Goal: Task Accomplishment & Management: Use online tool/utility

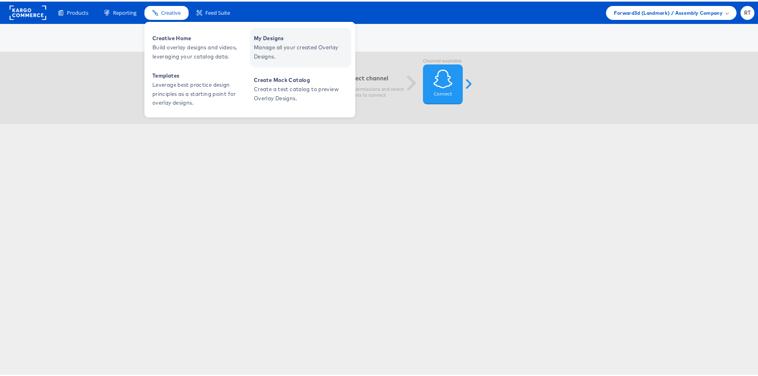
click at [263, 48] on span "Manage all your created Overlay Designs." at bounding box center [302, 50] width 96 height 18
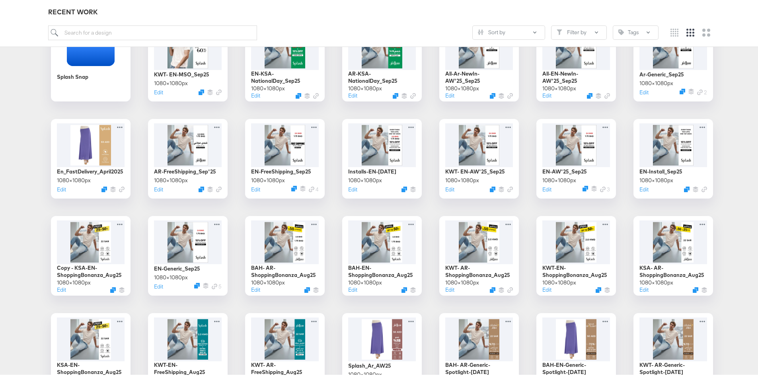
scroll to position [159, 0]
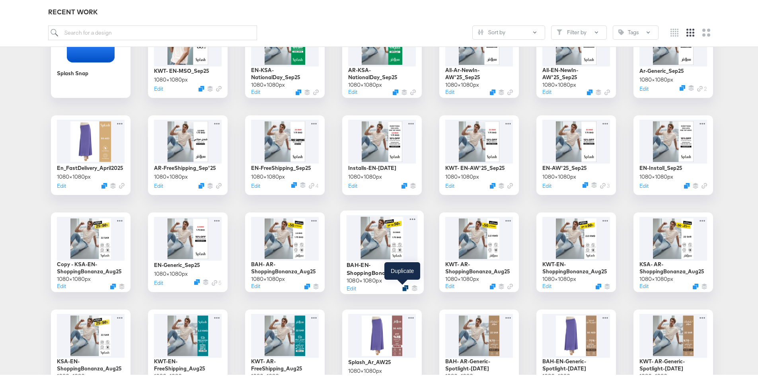
click at [402, 286] on icon "Duplicate" at bounding box center [405, 287] width 6 height 6
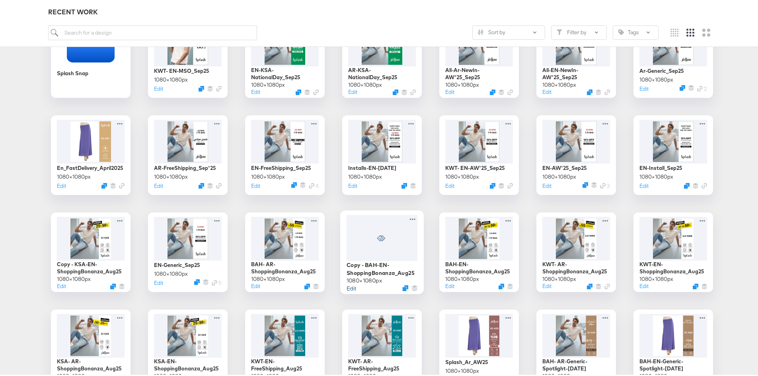
click at [348, 287] on button "Edit" at bounding box center [352, 287] width 10 height 8
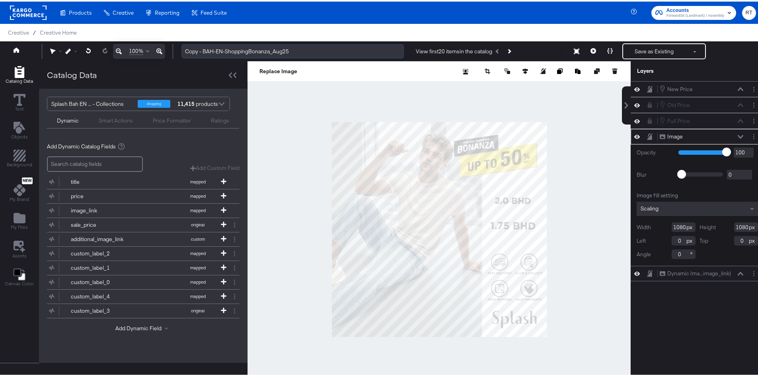
click at [203, 49] on input "Copy - BAH-EN-ShoppingBonanza_Aug25" at bounding box center [292, 50] width 222 height 15
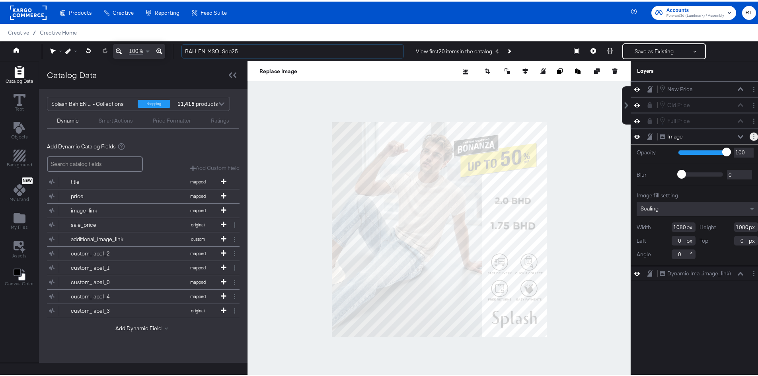
type input "BAH-EN-MSO_Sep25"
click at [753, 135] on circle "Layer Options" at bounding box center [753, 135] width 1 height 1
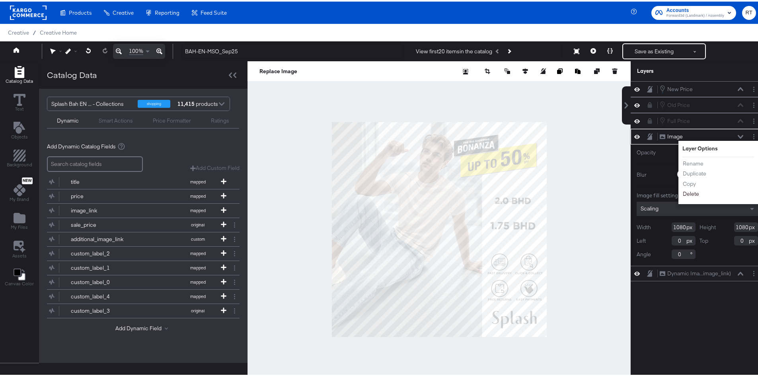
click at [690, 195] on button "Delete" at bounding box center [690, 192] width 17 height 8
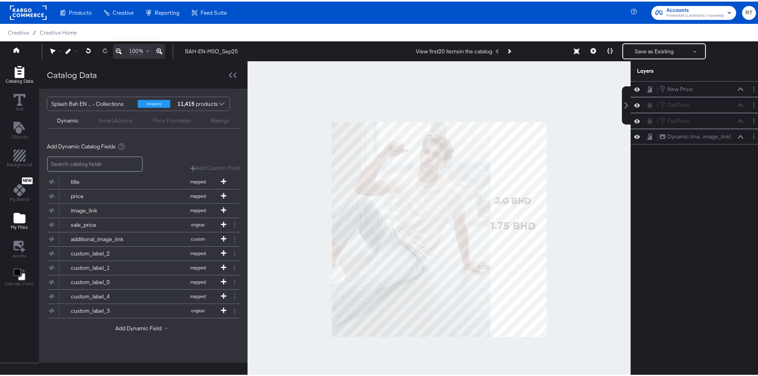
click at [13, 216] on div "My Files" at bounding box center [19, 220] width 17 height 18
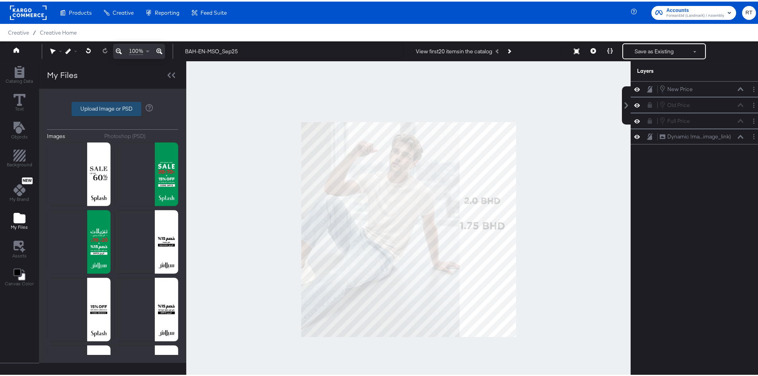
click at [91, 107] on label "Upload Image or PSD" at bounding box center [106, 108] width 69 height 14
click at [113, 107] on input "Upload Image or PSD" at bounding box center [113, 107] width 0 height 0
type input "C:\fakepath\DIT MSO_18Sep-24.png"
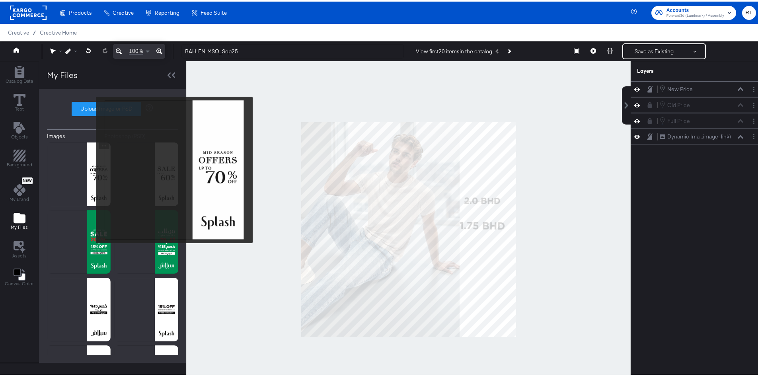
click at [91, 168] on img at bounding box center [79, 173] width 64 height 64
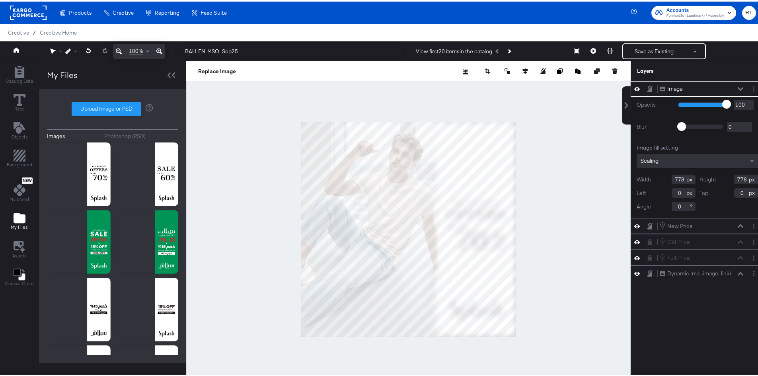
click at [514, 333] on div at bounding box center [408, 228] width 444 height 337
type input "1080"
click at [686, 90] on div "Image Image" at bounding box center [701, 87] width 84 height 8
click at [738, 86] on div "Image Image" at bounding box center [703, 87] width 89 height 8
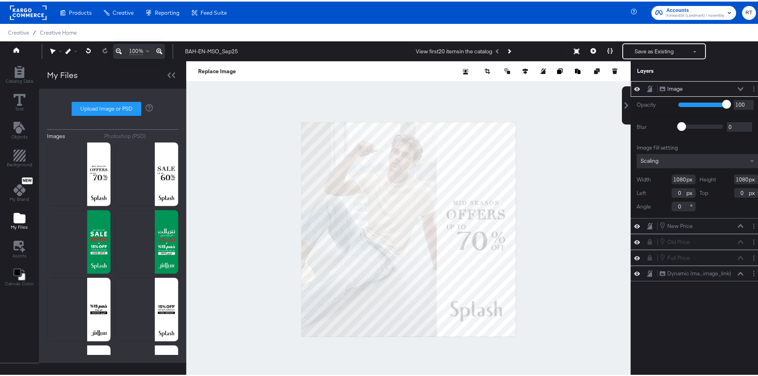
click at [738, 87] on icon at bounding box center [741, 88] width 6 height 4
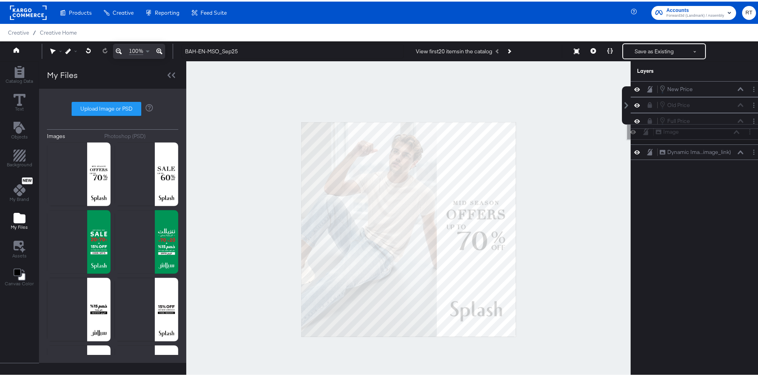
drag, startPoint x: 690, startPoint y: 87, endPoint x: 692, endPoint y: 133, distance: 45.8
click at [692, 133] on div "Image Image" at bounding box center [697, 130] width 84 height 8
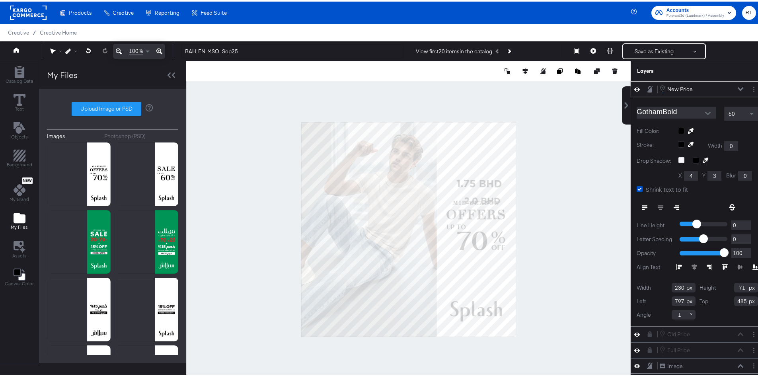
type input "781"
type input "273"
click at [737, 90] on button at bounding box center [740, 87] width 6 height 5
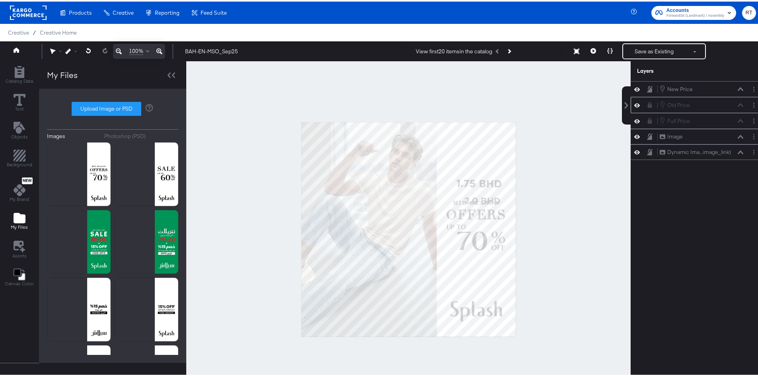
click at [648, 104] on icon at bounding box center [650, 104] width 4 height 6
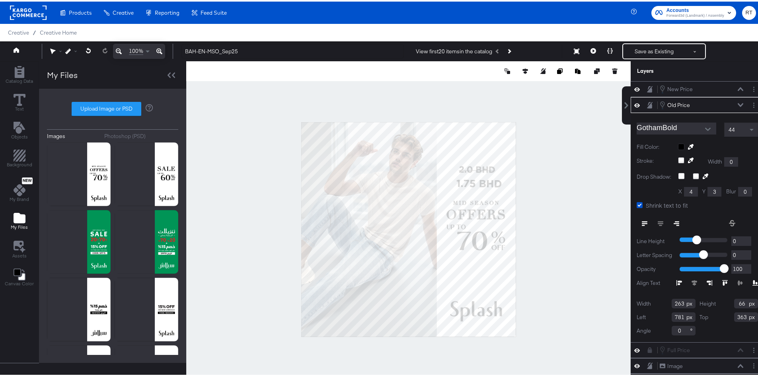
type input "755"
type input "206"
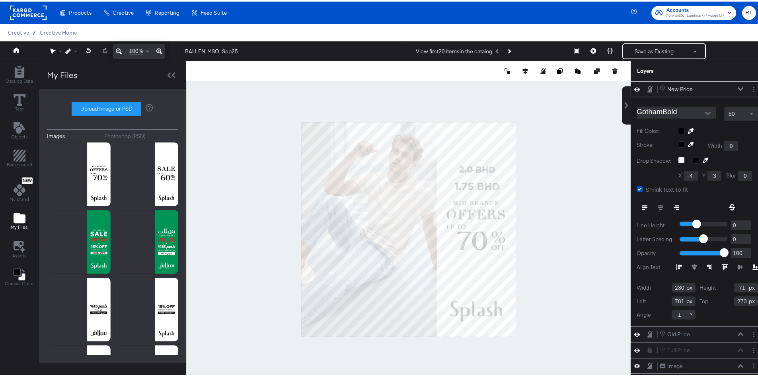
type input "771"
type input "287"
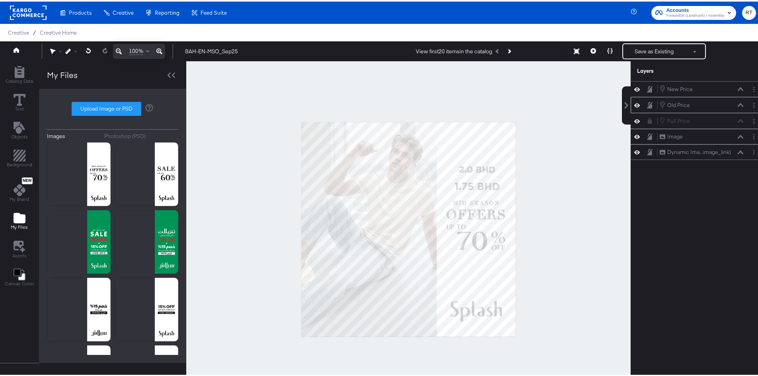
click at [565, 138] on div at bounding box center [408, 228] width 444 height 337
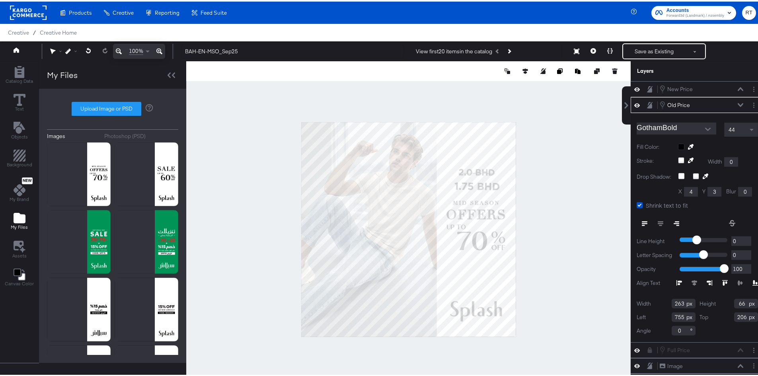
type input "753"
type input "220"
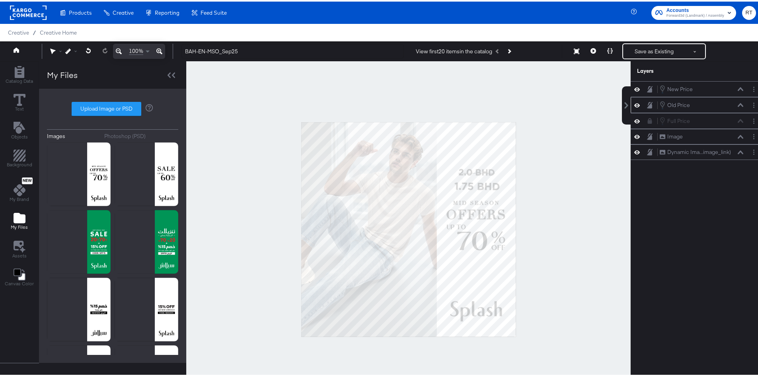
click at [572, 159] on div at bounding box center [408, 228] width 444 height 337
click at [511, 46] on button "Next Product" at bounding box center [508, 50] width 11 height 14
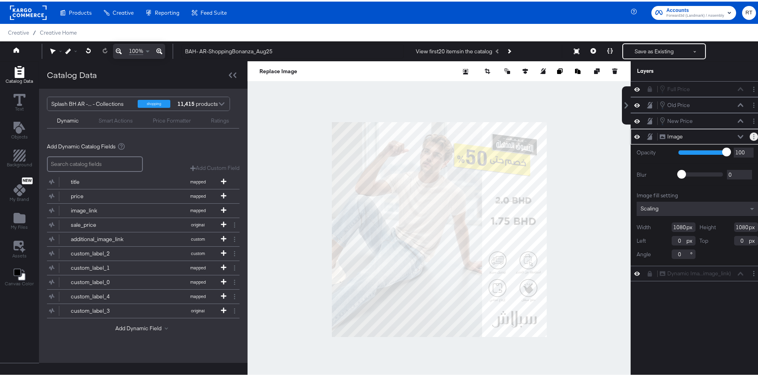
click at [750, 132] on button "Layer Options" at bounding box center [754, 135] width 8 height 8
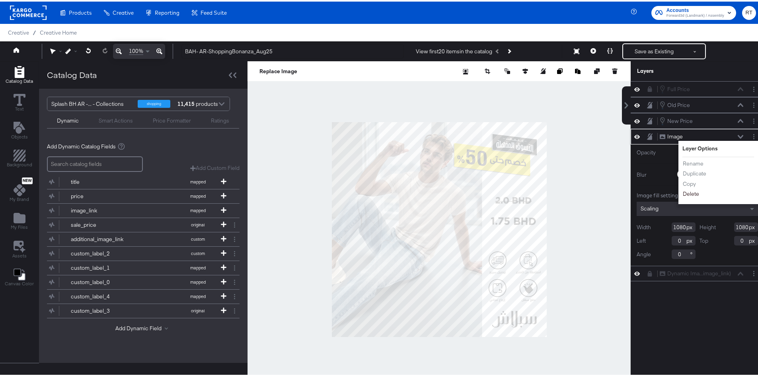
click at [689, 192] on button "Delete" at bounding box center [690, 192] width 17 height 8
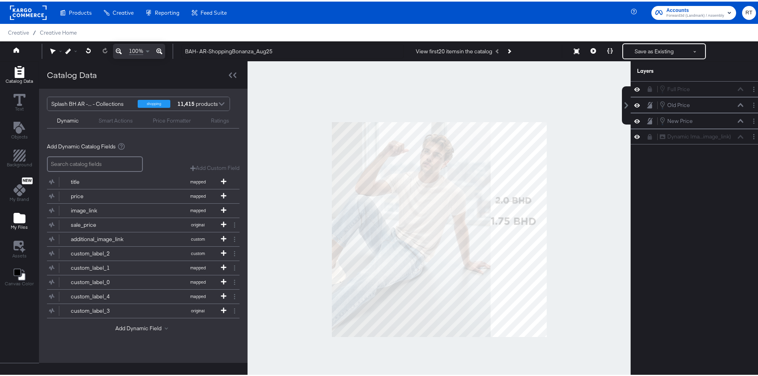
click at [16, 215] on icon "Add Files" at bounding box center [20, 216] width 12 height 10
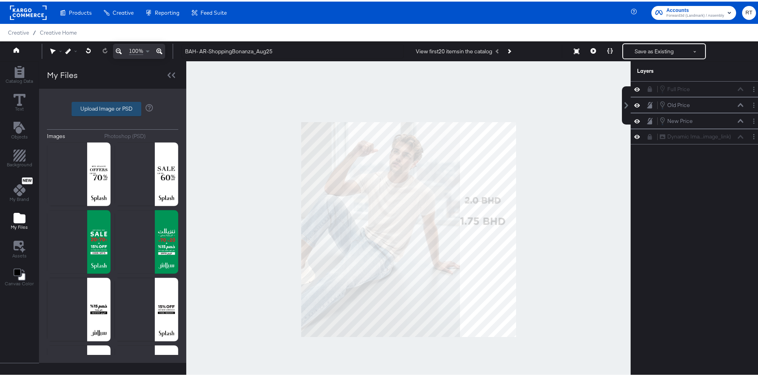
click at [83, 103] on label "Upload Image or PSD" at bounding box center [106, 108] width 69 height 14
click at [113, 107] on input "Upload Image or PSD" at bounding box center [113, 107] width 0 height 0
type input "C:\fakepath\DIT MSO_18Sep-25.png"
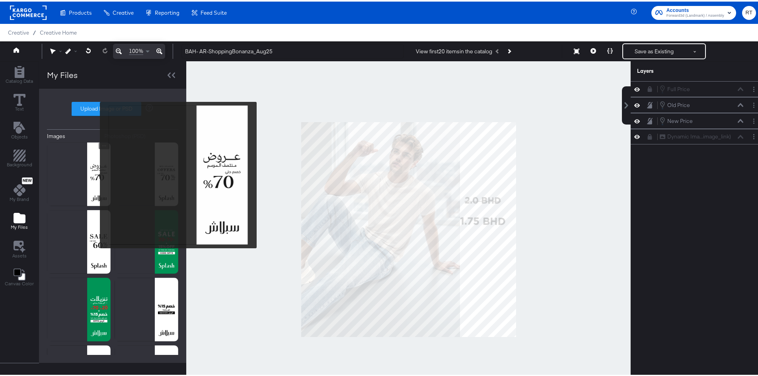
click at [95, 174] on img at bounding box center [79, 173] width 64 height 64
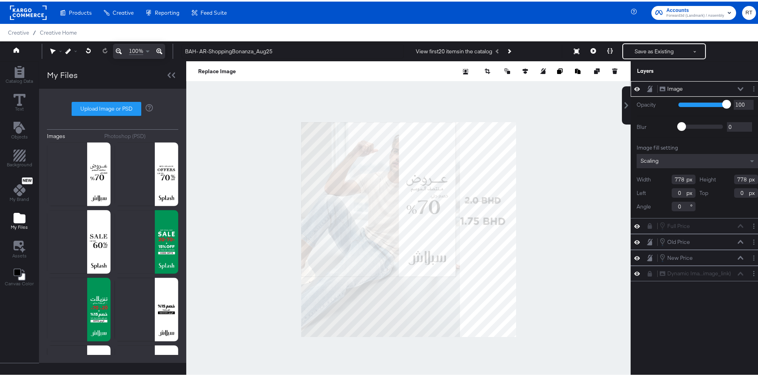
click at [503, 344] on div at bounding box center [408, 228] width 444 height 337
type input "1080"
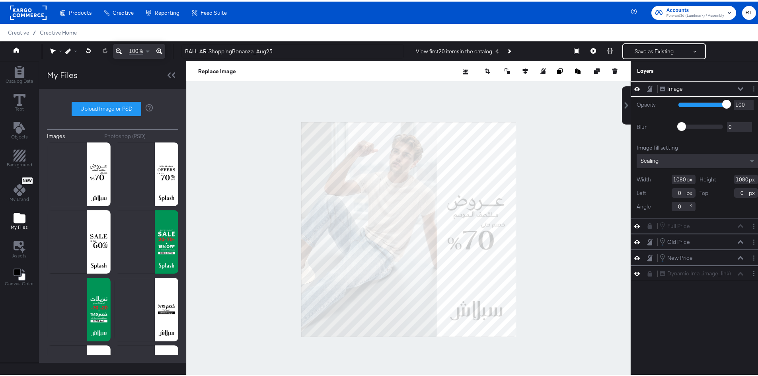
click at [738, 89] on icon at bounding box center [741, 88] width 6 height 4
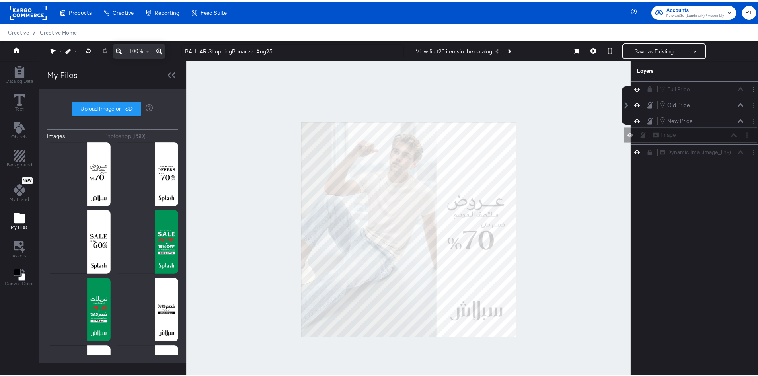
drag, startPoint x: 686, startPoint y: 92, endPoint x: 685, endPoint y: 142, distance: 49.4
click at [685, 142] on div "Image Image Full Price Full Price Old Price Old Price New Price New Price Dynam…" at bounding box center [697, 119] width 133 height 79
click at [648, 89] on icon at bounding box center [650, 88] width 4 height 6
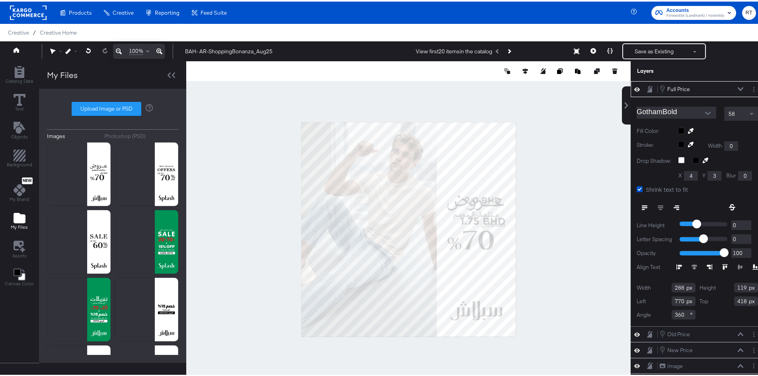
type input "744"
type input "429"
click at [647, 89] on icon at bounding box center [650, 87] width 6 height 6
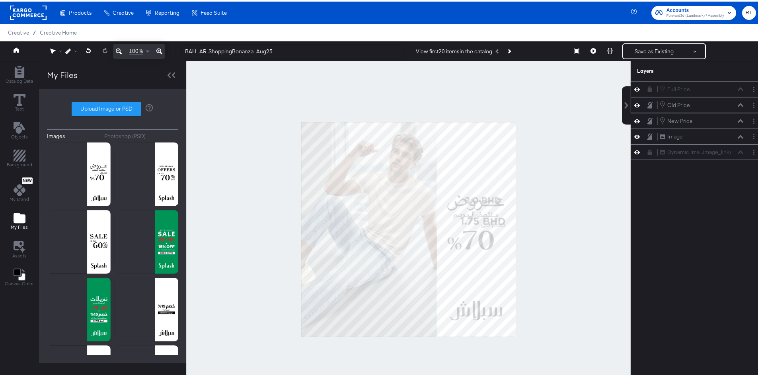
click at [647, 103] on icon at bounding box center [650, 103] width 6 height 7
click at [647, 103] on icon at bounding box center [650, 104] width 6 height 6
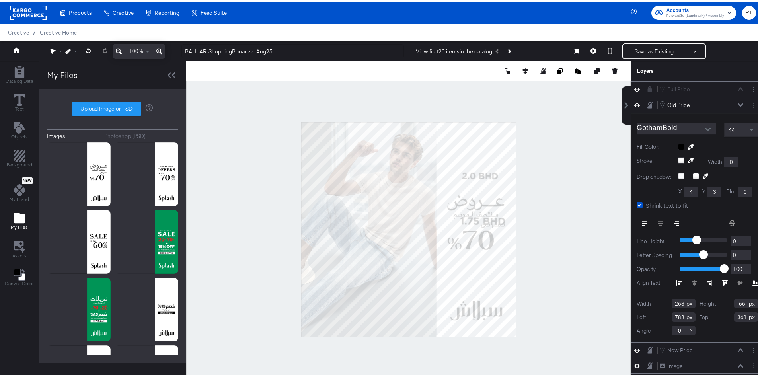
type input "770"
type input "199"
click at [737, 101] on button at bounding box center [740, 103] width 6 height 5
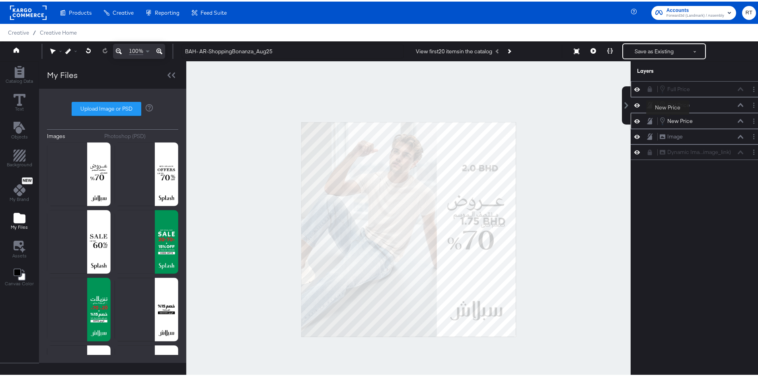
click at [667, 119] on div "New Price" at bounding box center [679, 120] width 25 height 8
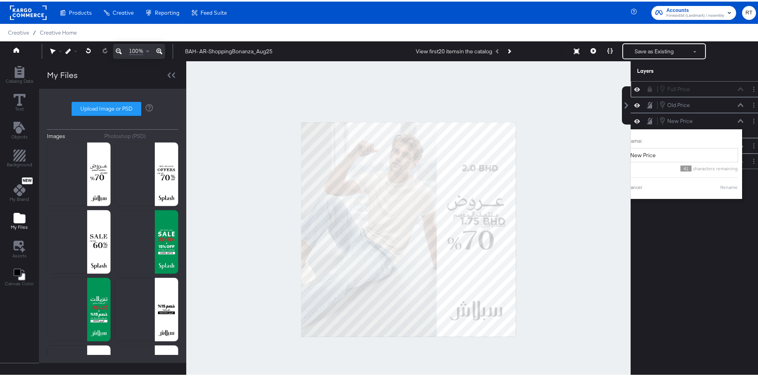
click at [593, 145] on div at bounding box center [408, 228] width 444 height 337
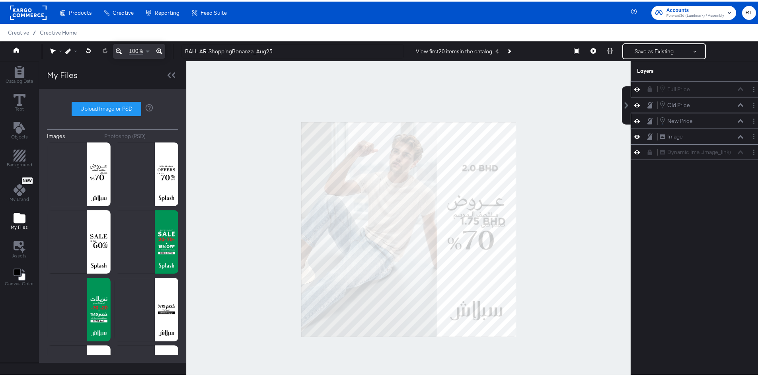
click at [737, 121] on button at bounding box center [740, 119] width 6 height 5
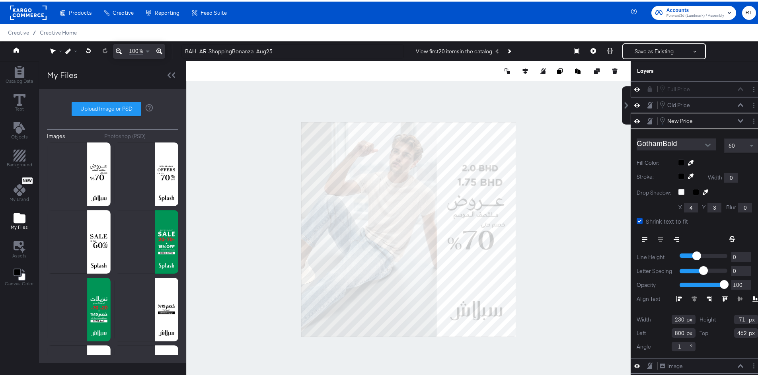
type input "786"
type input "266"
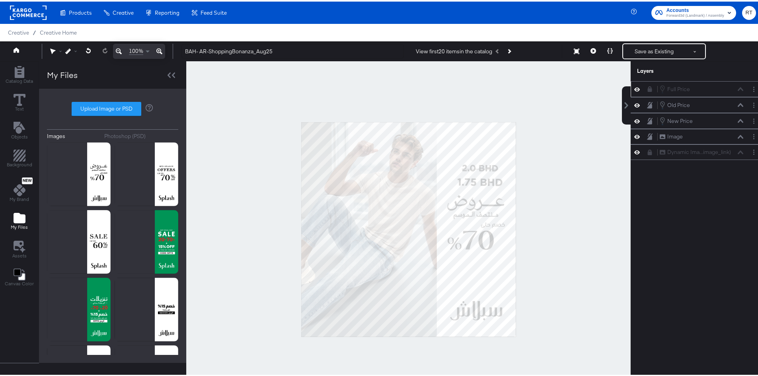
click at [573, 170] on div at bounding box center [408, 228] width 444 height 337
click at [510, 52] on button "Next Product" at bounding box center [508, 50] width 11 height 14
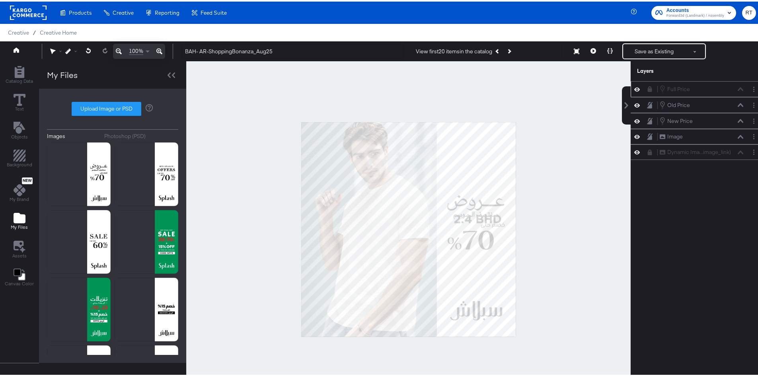
click at [647, 87] on icon at bounding box center [650, 88] width 6 height 6
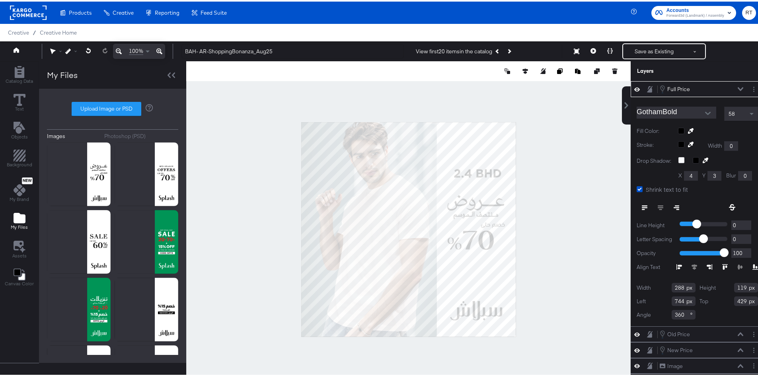
type input "200"
click at [570, 179] on div at bounding box center [408, 228] width 444 height 337
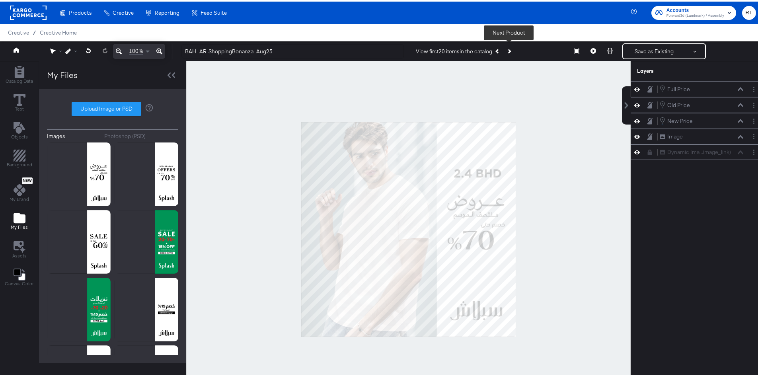
click at [508, 52] on button "Next Product" at bounding box center [508, 50] width 11 height 14
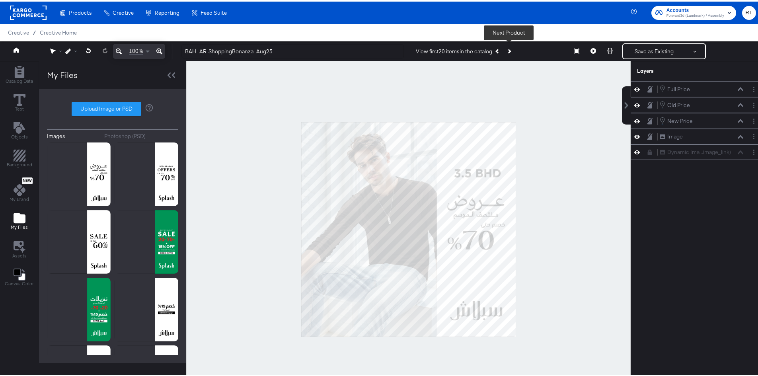
click at [508, 52] on button "Next Product" at bounding box center [508, 50] width 11 height 14
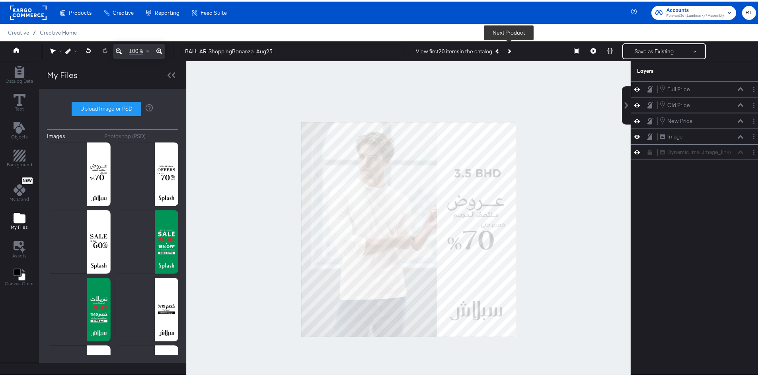
click at [508, 52] on button "Next Product" at bounding box center [508, 50] width 11 height 14
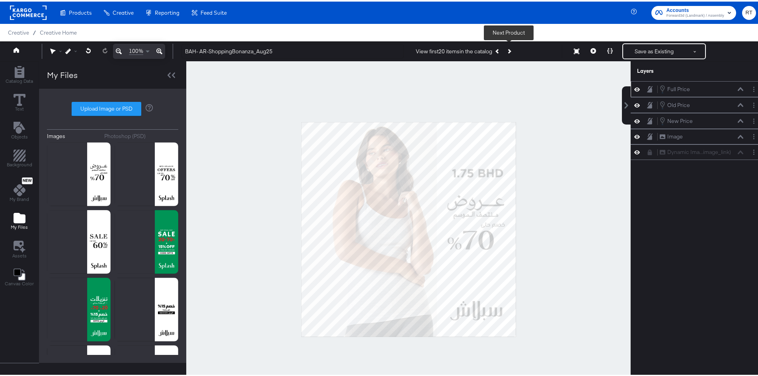
click at [508, 52] on button "Next Product" at bounding box center [508, 50] width 11 height 14
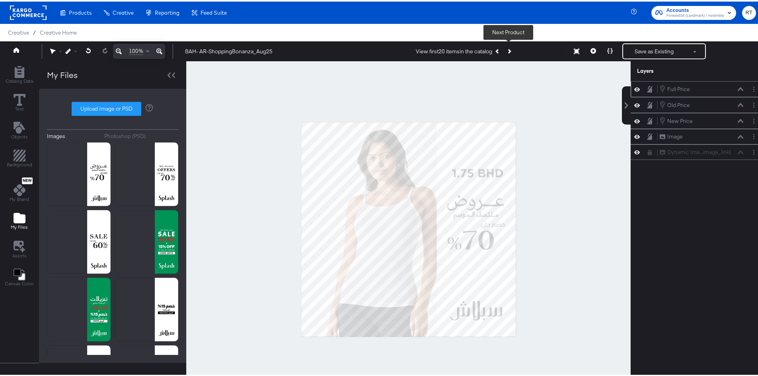
click at [509, 48] on icon "Next Product" at bounding box center [509, 49] width 4 height 4
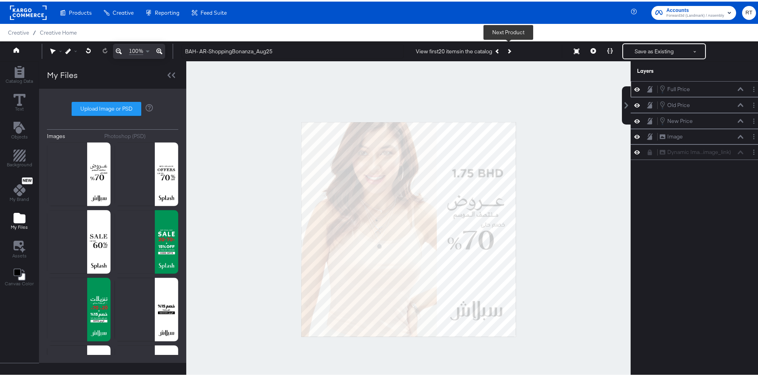
click at [507, 50] on icon "Next Product" at bounding box center [509, 49] width 4 height 4
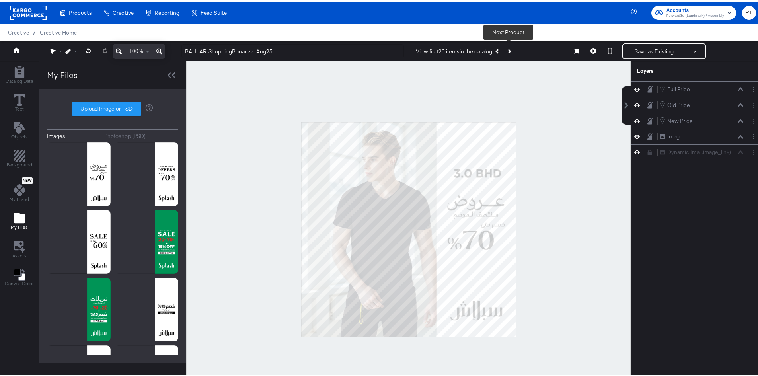
click at [506, 49] on button "Next Product" at bounding box center [508, 50] width 11 height 14
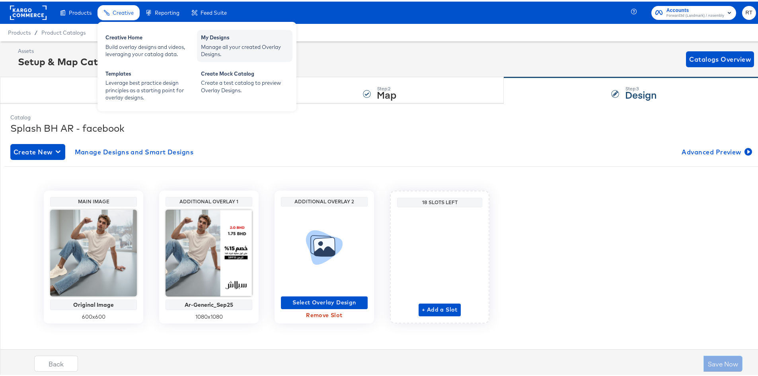
click at [223, 49] on div "Manage all your created Overlay Designs." at bounding box center [245, 49] width 88 height 15
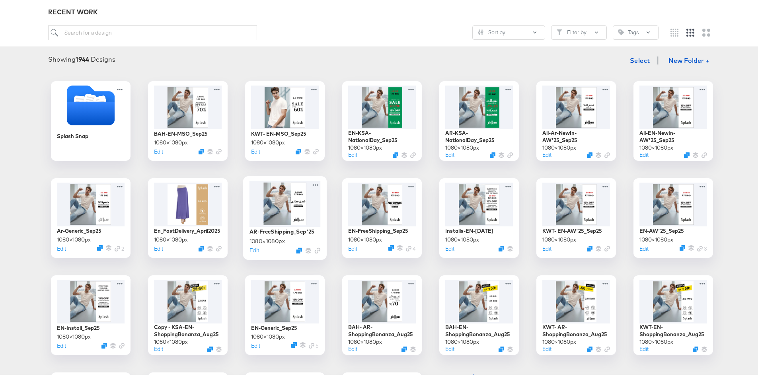
scroll to position [159, 0]
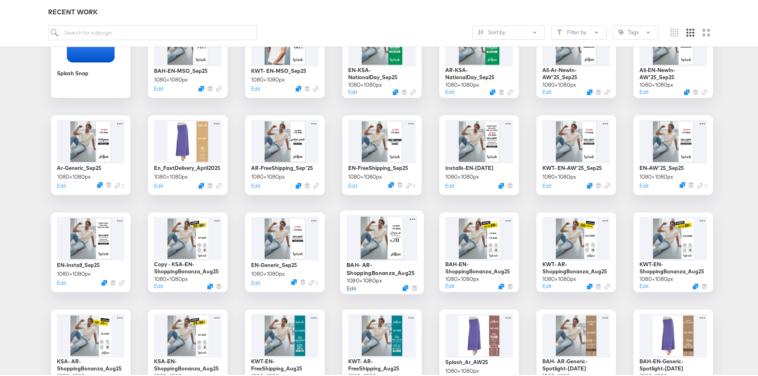
click at [349, 289] on button "Edit" at bounding box center [352, 287] width 10 height 8
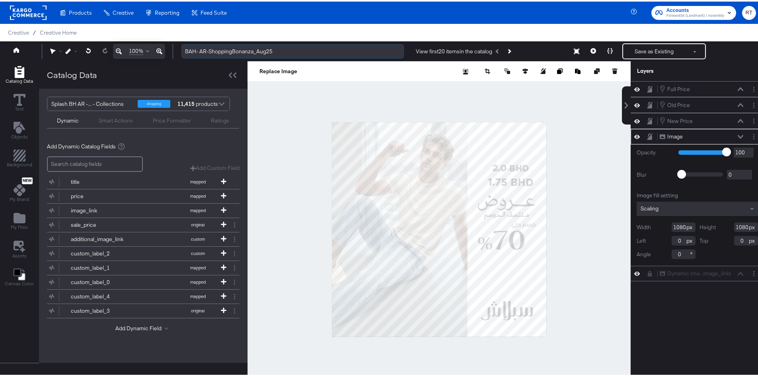
drag, startPoint x: 209, startPoint y: 50, endPoint x: 289, endPoint y: 51, distance: 80.0
click at [289, 51] on input "BAH- AR-ShoppingBonanza_Aug25" at bounding box center [292, 50] width 222 height 15
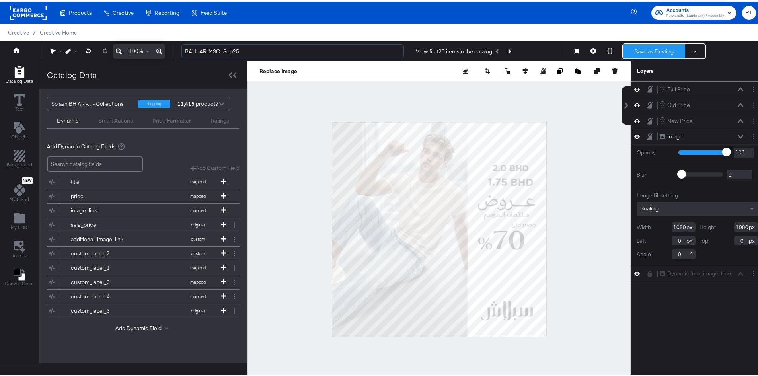
type input "BAH- AR-MSO_Sep25"
click at [625, 51] on button "Save as Existing" at bounding box center [654, 50] width 62 height 14
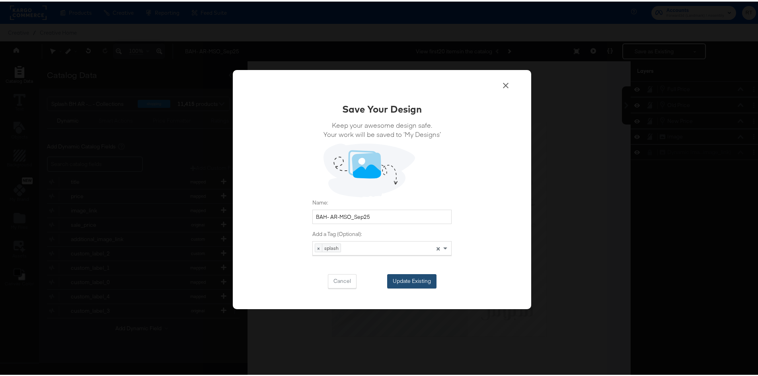
click at [405, 276] on button "Update Existing" at bounding box center [411, 280] width 49 height 14
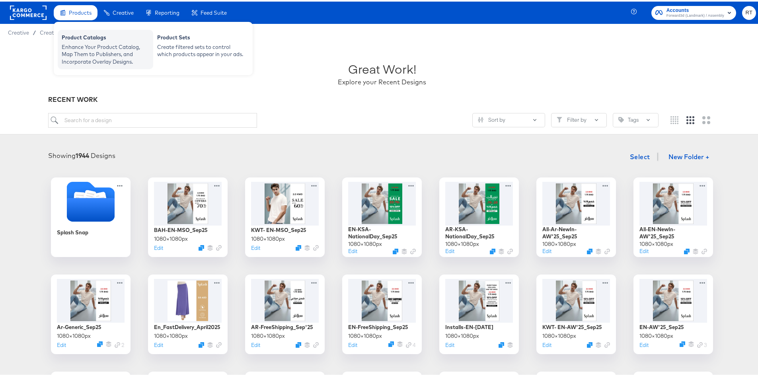
click at [90, 48] on div "Enhance Your Product Catalog, Map Them to Publishers, and Incorporate Overlay D…" at bounding box center [106, 53] width 88 height 22
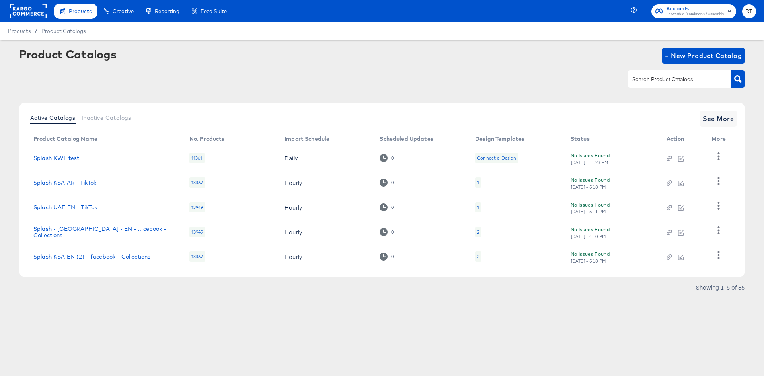
click at [647, 73] on div at bounding box center [679, 78] width 103 height 17
type input "bh"
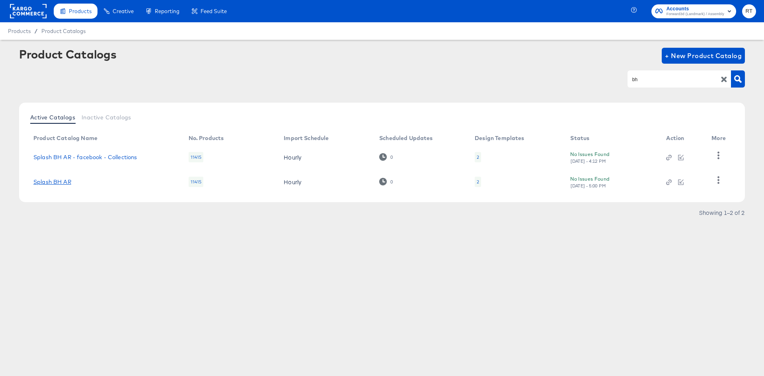
click at [49, 185] on link "Splash BH AR" at bounding box center [52, 182] width 38 height 6
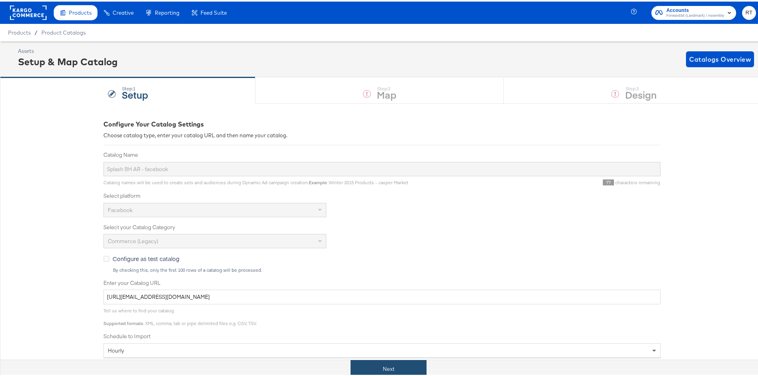
click at [368, 373] on button "Next" at bounding box center [389, 368] width 76 height 18
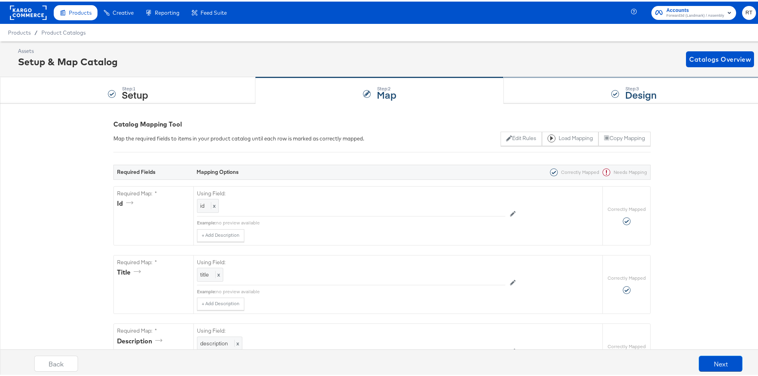
click at [532, 89] on div "Step: 3 Design" at bounding box center [634, 89] width 260 height 26
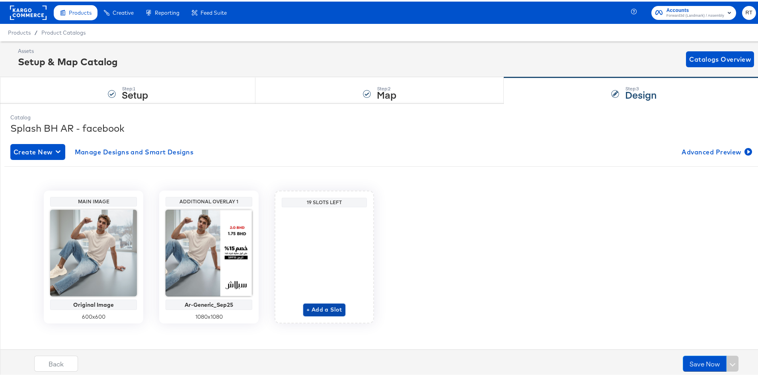
click at [320, 312] on span "+ Add a Slot" at bounding box center [324, 308] width 36 height 10
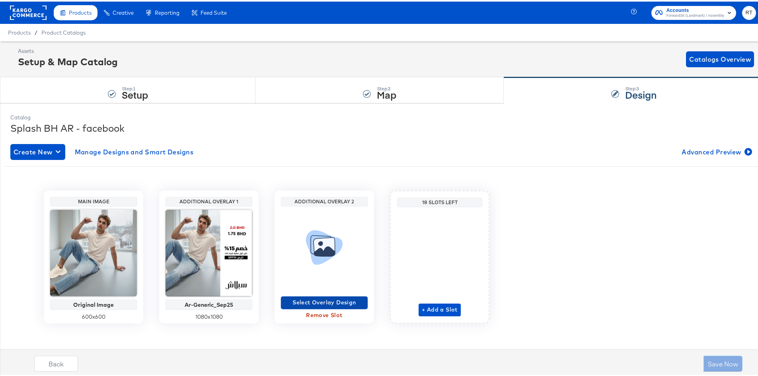
click at [336, 303] on span "Select Overlay Design" at bounding box center [324, 301] width 80 height 10
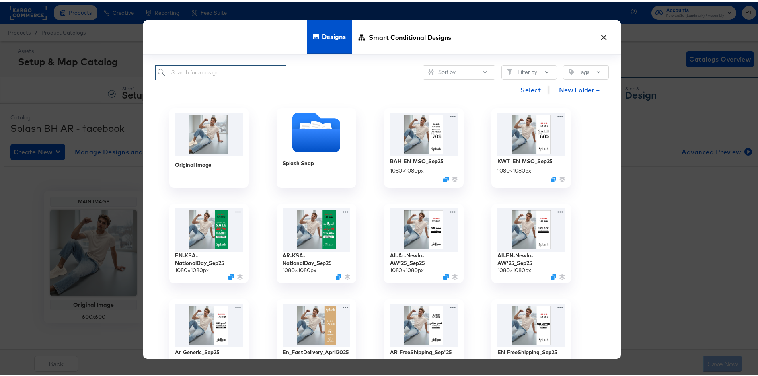
click at [244, 75] on input "search" at bounding box center [220, 71] width 131 height 15
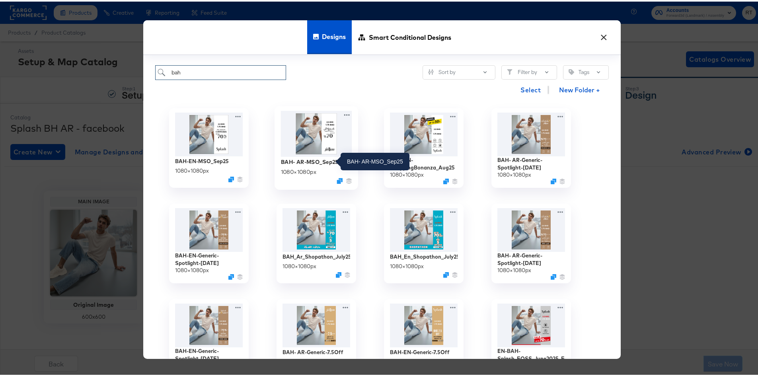
type input "bah"
click at [306, 162] on div "BAH- AR-MSO_Sep25" at bounding box center [310, 160] width 58 height 8
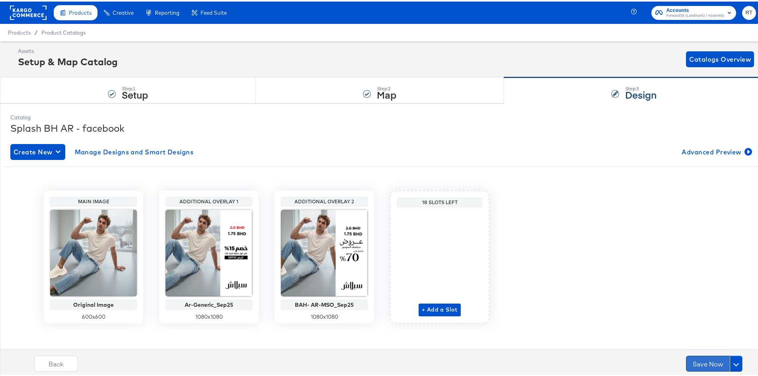
click at [701, 361] on button "Save Now" at bounding box center [708, 362] width 44 height 16
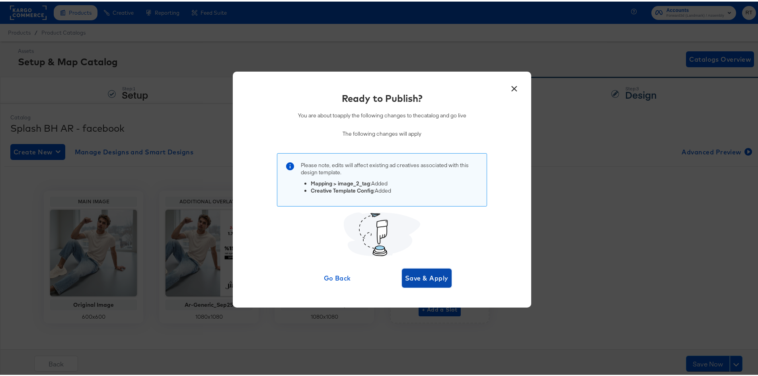
click at [419, 279] on span "Save & Apply" at bounding box center [426, 276] width 43 height 11
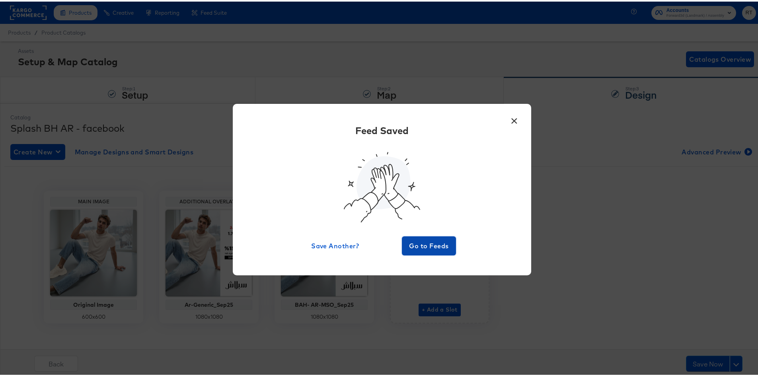
click at [433, 247] on span "Go to Feeds" at bounding box center [429, 244] width 48 height 11
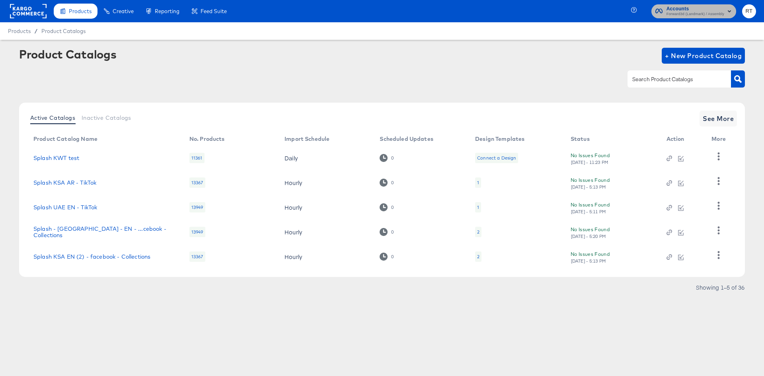
click at [700, 10] on span "Accounts" at bounding box center [696, 9] width 58 height 8
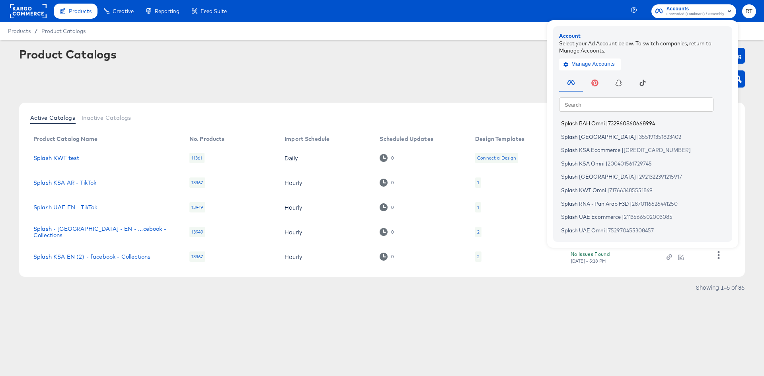
click at [589, 124] on span "Splash BAH Omni" at bounding box center [583, 123] width 44 height 6
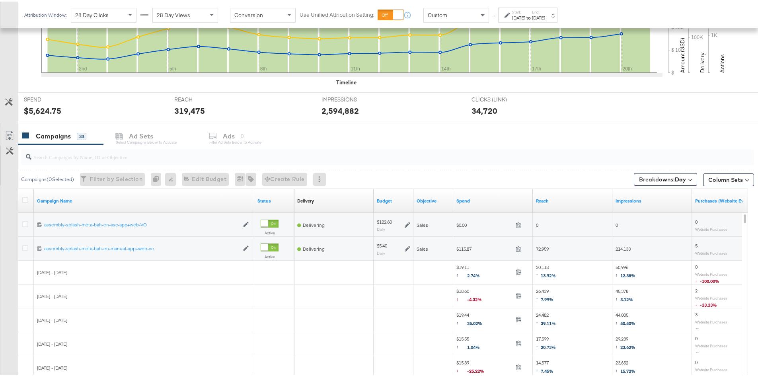
scroll to position [318, 0]
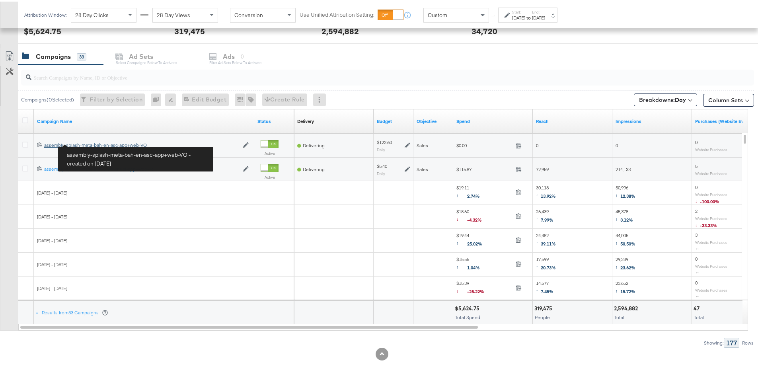
click at [88, 142] on div "assembly-splash-meta-bah-en-asc-app+web-VO assembly-splash-meta-bah-en-asc-app+…" at bounding box center [141, 143] width 195 height 6
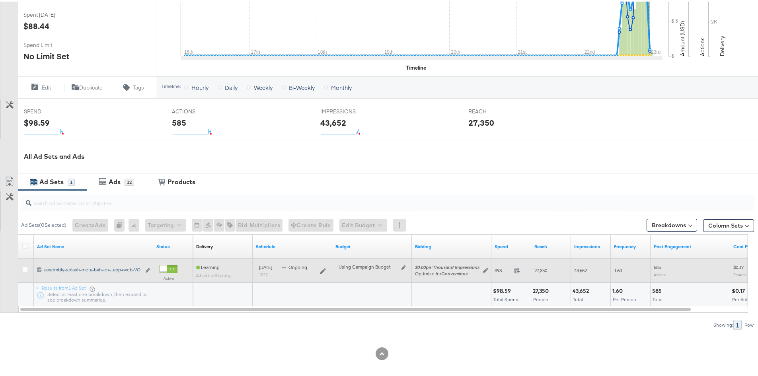
scroll to position [226, 0]
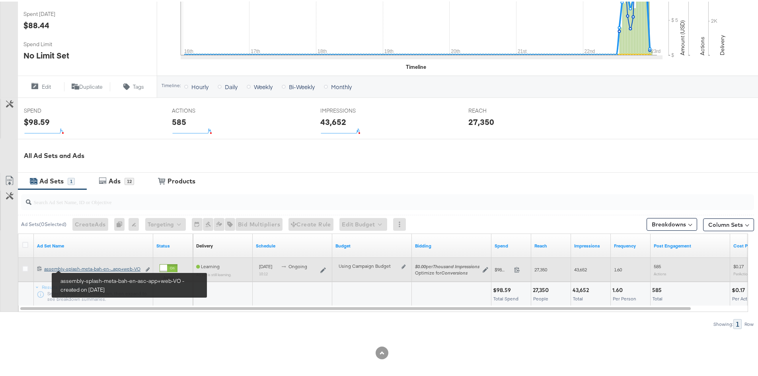
click at [82, 268] on div "assembly-splash-meta-bah-en-asc-app+web-VO assembly-splash-meta-bah-en-...app+w…" at bounding box center [92, 267] width 97 height 6
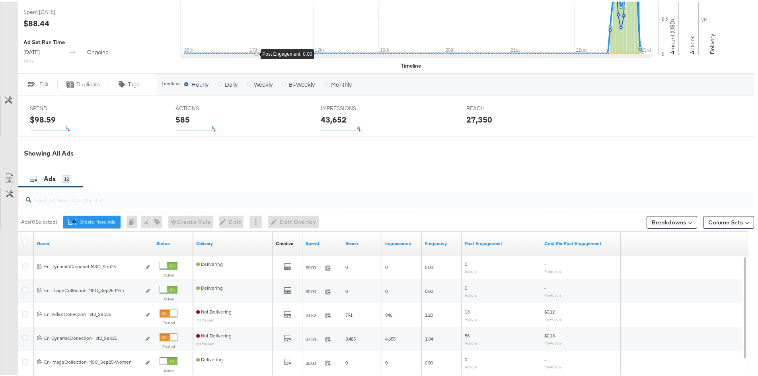
scroll to position [318, 0]
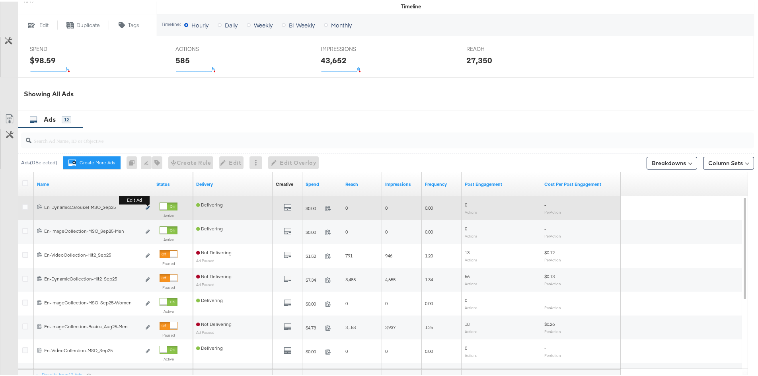
click at [148, 203] on b "Edit ad" at bounding box center [134, 199] width 31 height 8
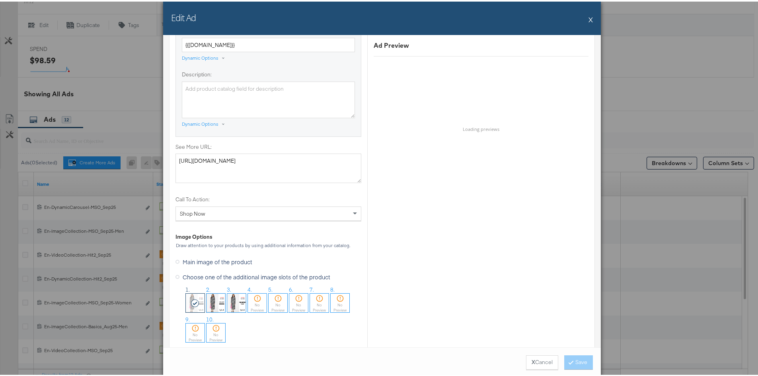
scroll to position [637, 0]
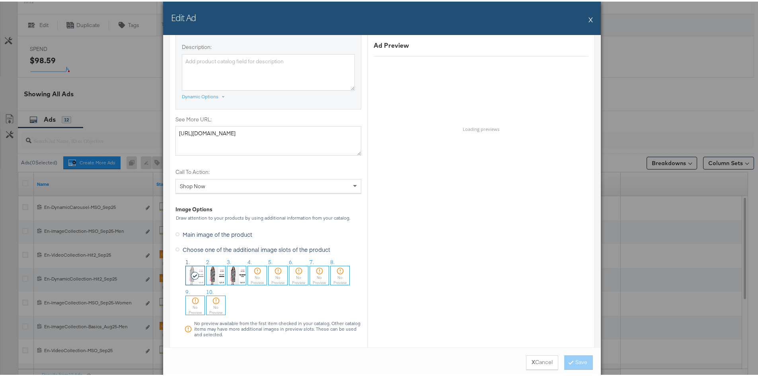
click at [253, 272] on icon at bounding box center [257, 269] width 8 height 8
click at [571, 355] on button "Save" at bounding box center [578, 361] width 29 height 14
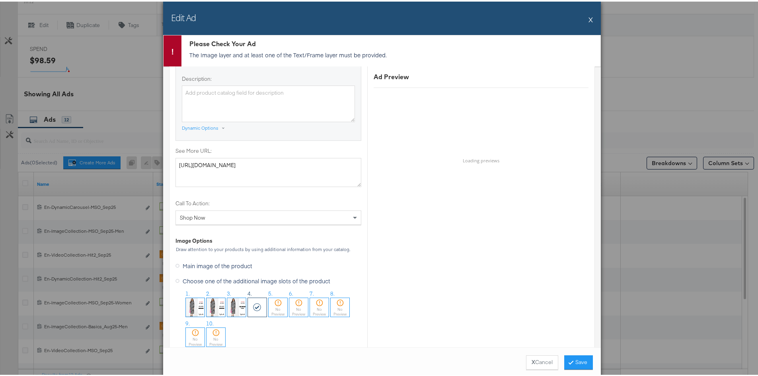
click at [590, 19] on div "Edit Ad X" at bounding box center [382, 16] width 438 height 33
click at [589, 16] on button "X" at bounding box center [591, 18] width 4 height 16
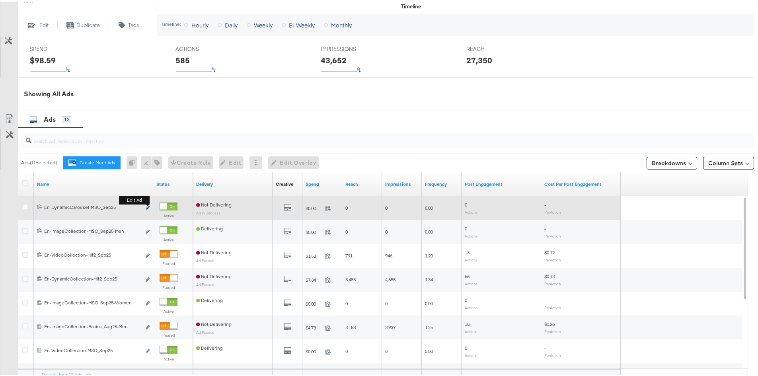
click at [148, 209] on icon "link" at bounding box center [148, 206] width 4 height 4
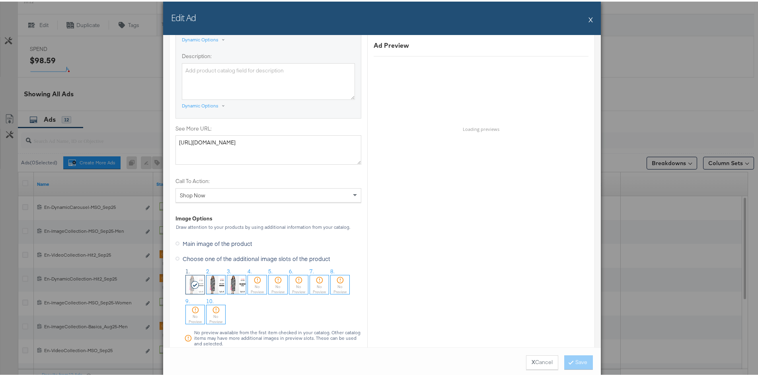
scroll to position [676, 0]
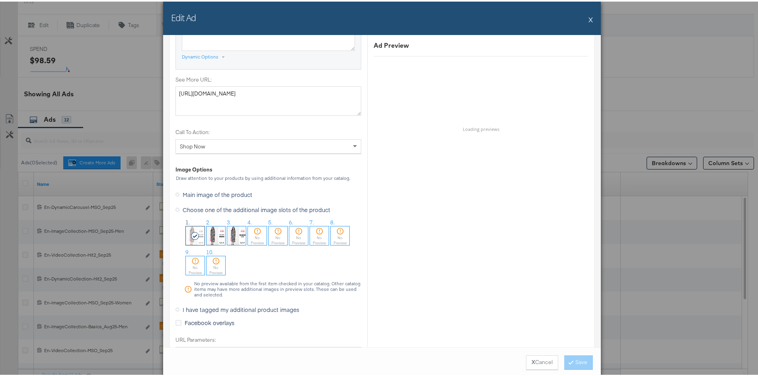
click at [252, 237] on div "No Preview" at bounding box center [257, 239] width 19 height 10
click at [579, 368] on div "X Cancel Save" at bounding box center [382, 361] width 438 height 30
click at [579, 365] on button "Save" at bounding box center [578, 361] width 29 height 14
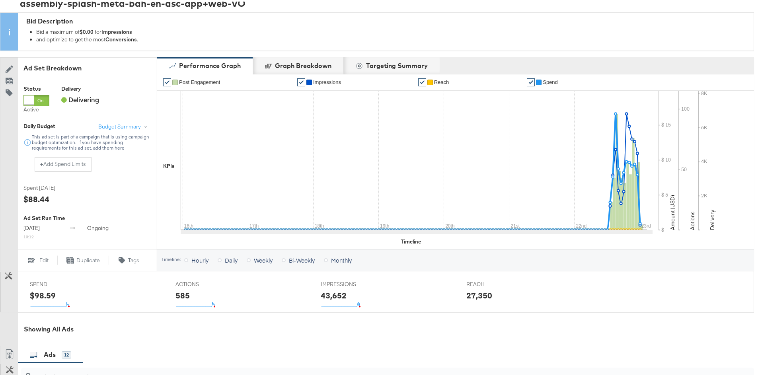
scroll to position [0, 0]
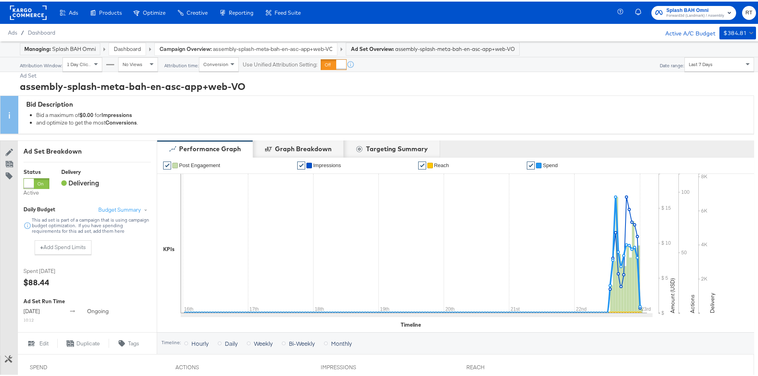
click at [129, 48] on link "Dashboard" at bounding box center [127, 47] width 27 height 7
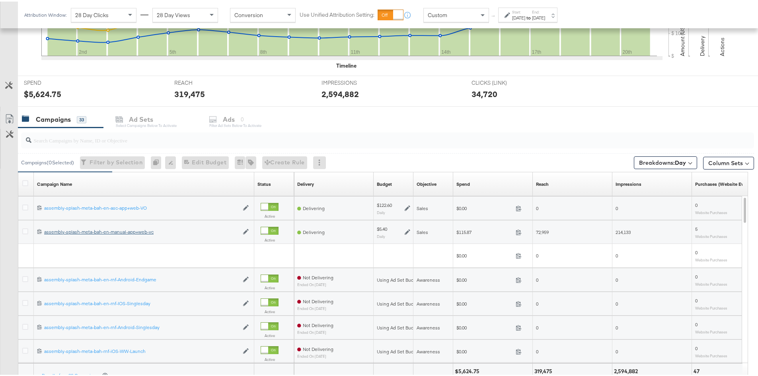
scroll to position [324, 0]
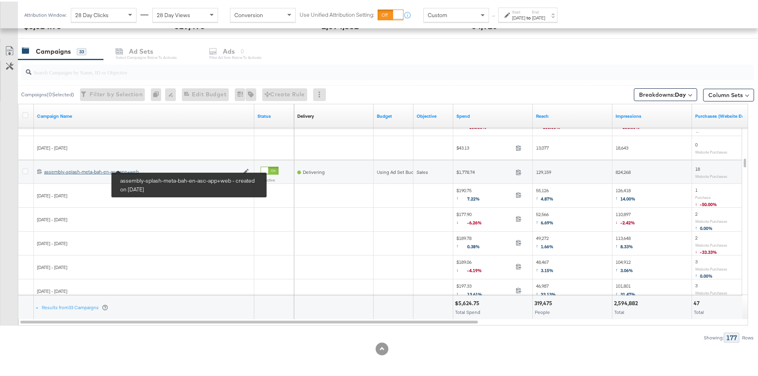
click at [101, 168] on div "assembly-splash-meta-bah-en-asc-app+web assembly-splash-meta-bah-en-asc-app+web" at bounding box center [141, 170] width 195 height 6
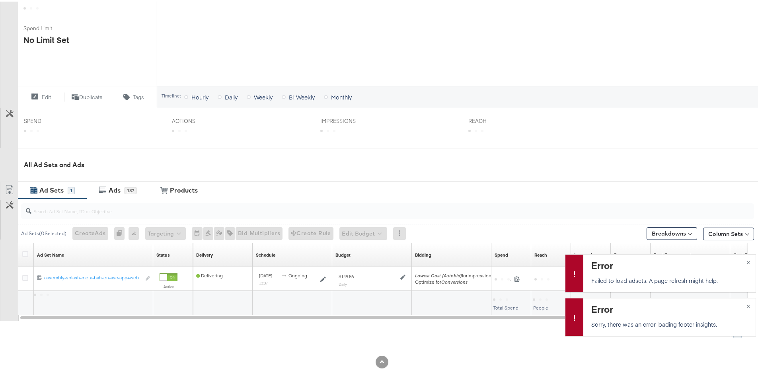
scroll to position [225, 0]
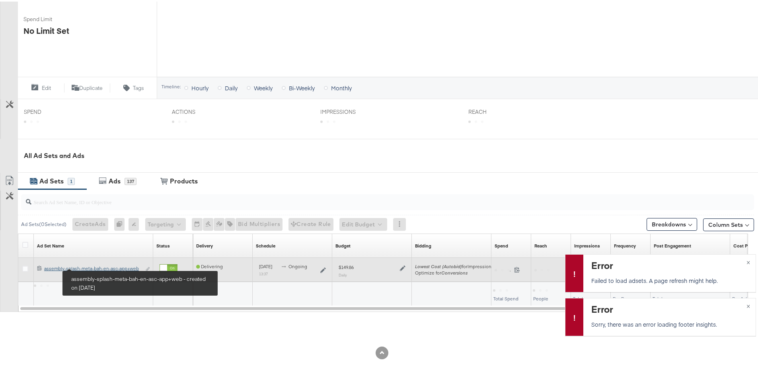
click at [80, 267] on div "assembly-splash-meta-bah-en-asc-app+web assembly-splash-meta-bah-en-asc-app+web" at bounding box center [92, 267] width 97 height 6
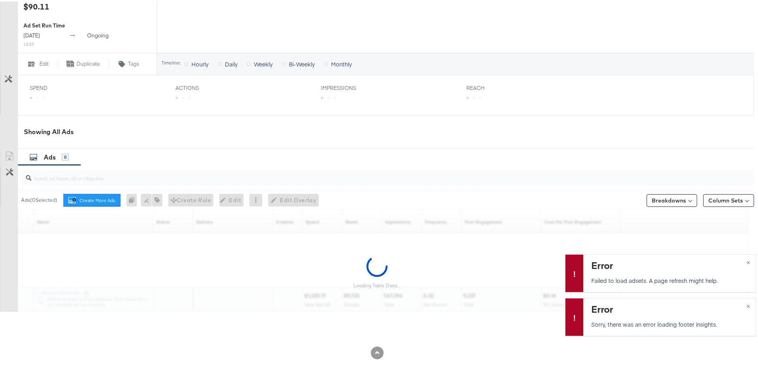
scroll to position [266, 0]
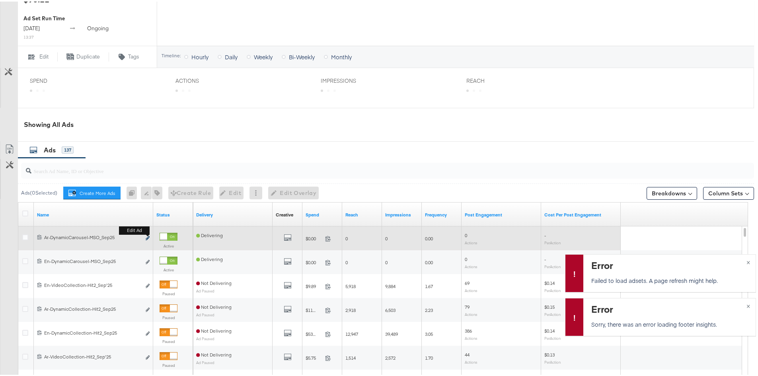
click at [146, 239] on icon "link" at bounding box center [148, 236] width 4 height 4
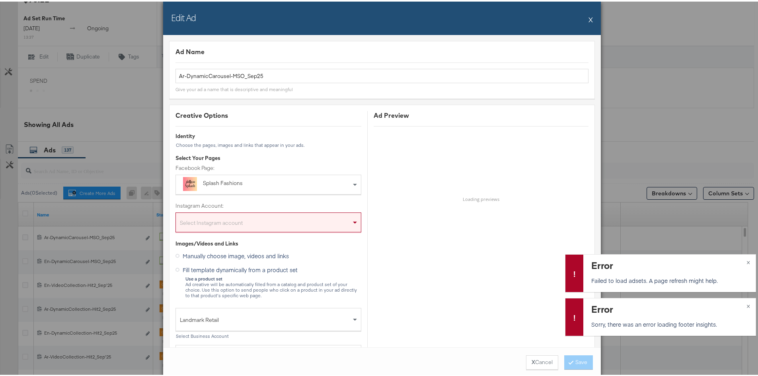
drag, startPoint x: 588, startPoint y: 16, endPoint x: 523, endPoint y: 6, distance: 65.7
click at [589, 16] on button "X" at bounding box center [591, 18] width 4 height 16
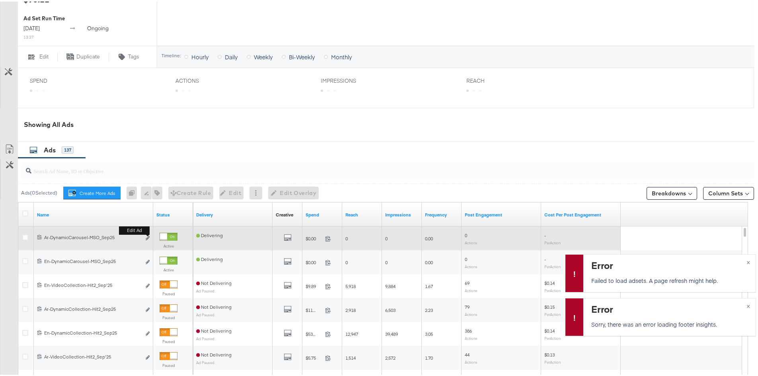
click at [148, 233] on b "Edit ad" at bounding box center [134, 229] width 31 height 8
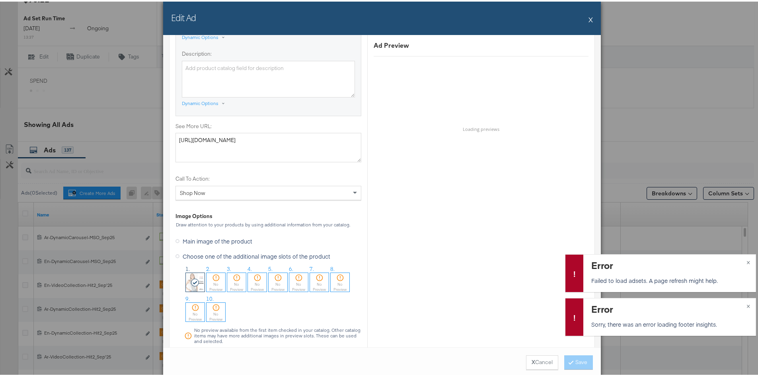
scroll to position [716, 0]
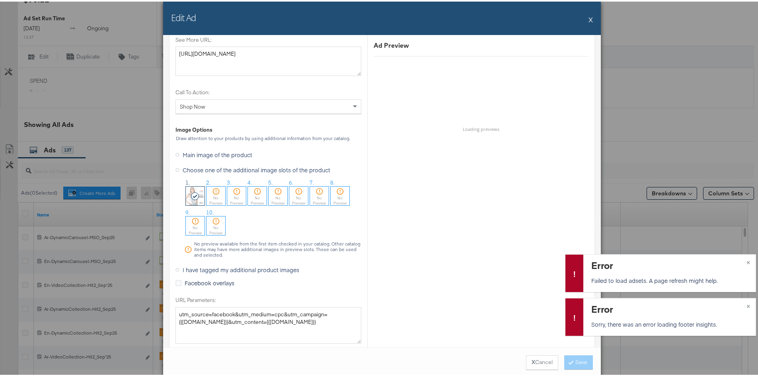
click at [212, 193] on icon at bounding box center [216, 190] width 8 height 8
click at [564, 361] on button "Save" at bounding box center [578, 361] width 29 height 14
click at [745, 258] on button "×" at bounding box center [748, 260] width 15 height 14
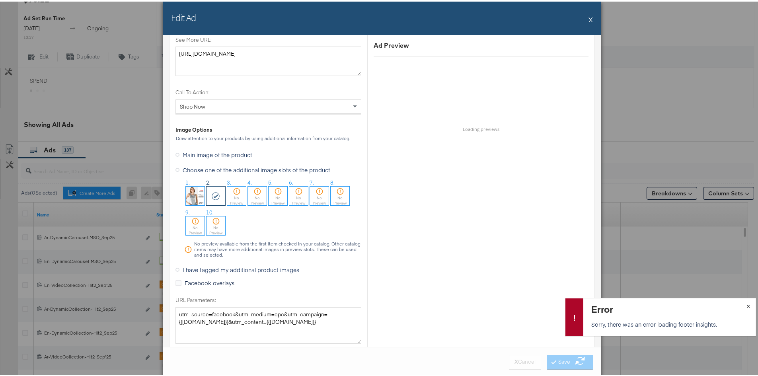
click at [747, 302] on span "×" at bounding box center [749, 303] width 4 height 9
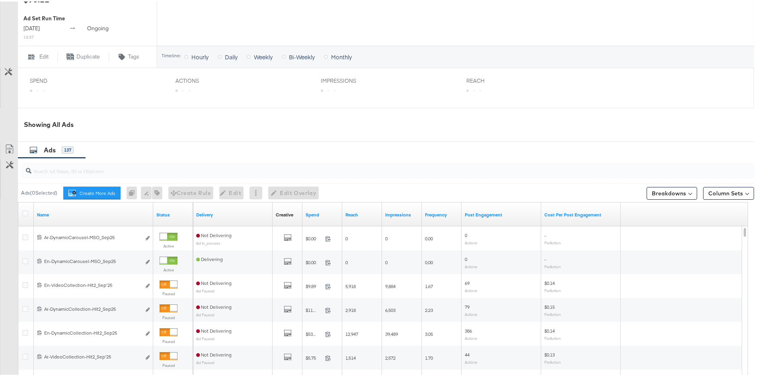
scroll to position [306, 0]
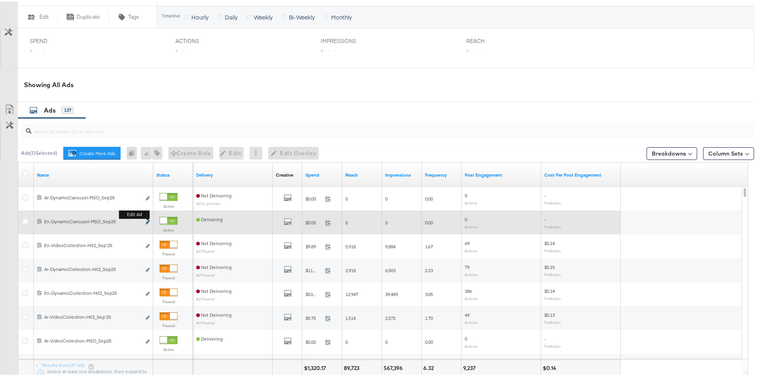
click at [147, 217] on b "Edit ad" at bounding box center [134, 213] width 31 height 8
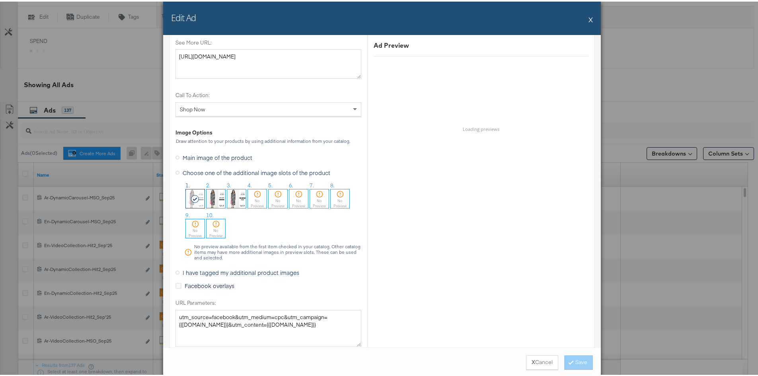
scroll to position [716, 0]
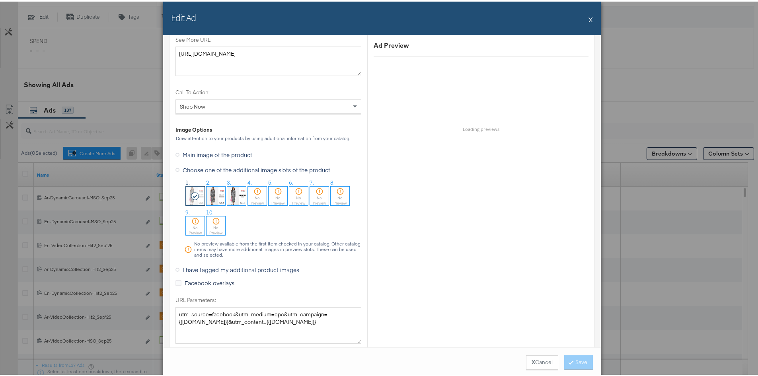
click at [256, 197] on div "No Preview" at bounding box center [257, 199] width 19 height 10
click at [571, 360] on button "Save" at bounding box center [578, 361] width 29 height 14
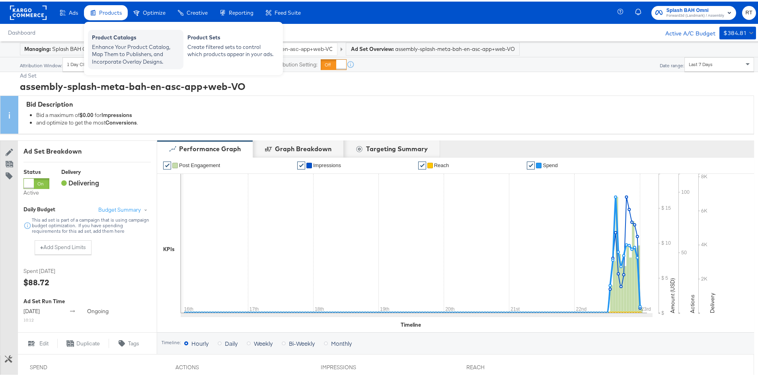
click at [107, 30] on div "Product Catalogs Enhance Your Product Catalog, Map Them to Publishers, and Inco…" at bounding box center [136, 47] width 96 height 39
click at [116, 43] on div "Enhance Your Product Catalog, Map Them to Publishers, and Incorporate Overlay D…" at bounding box center [136, 53] width 88 height 22
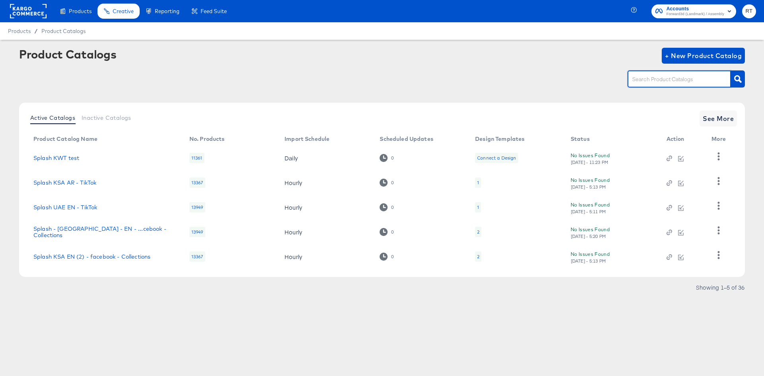
click at [657, 76] on input "text" at bounding box center [673, 79] width 85 height 9
type input "bah"
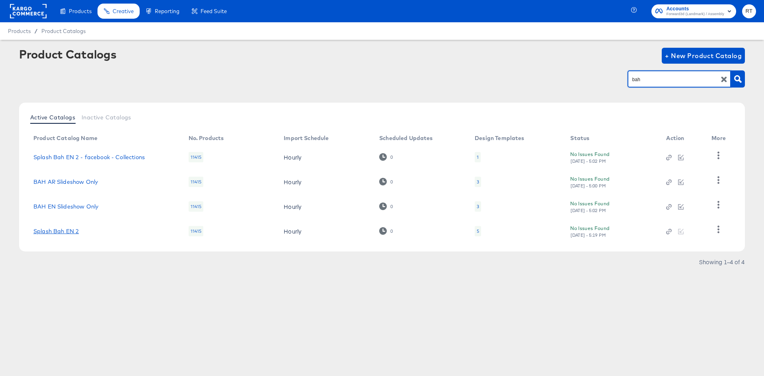
click at [41, 234] on link "Splash Bah EN 2" at bounding box center [55, 231] width 45 height 6
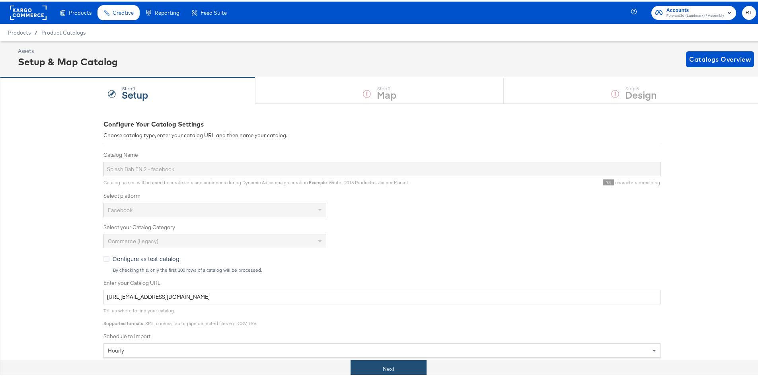
click at [382, 370] on button "Next" at bounding box center [389, 368] width 76 height 18
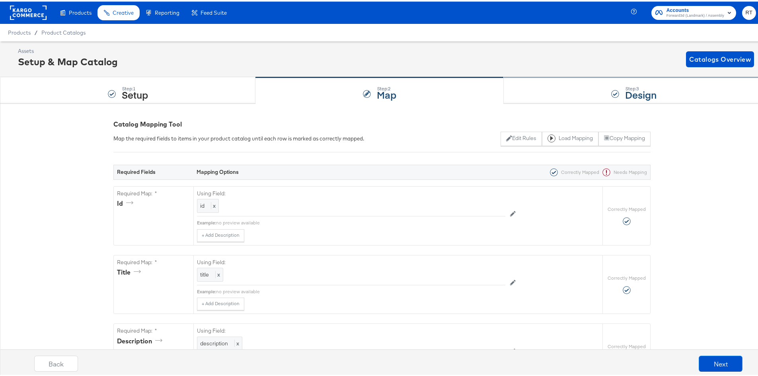
click at [543, 82] on div "Step: 3 Design" at bounding box center [634, 89] width 260 height 26
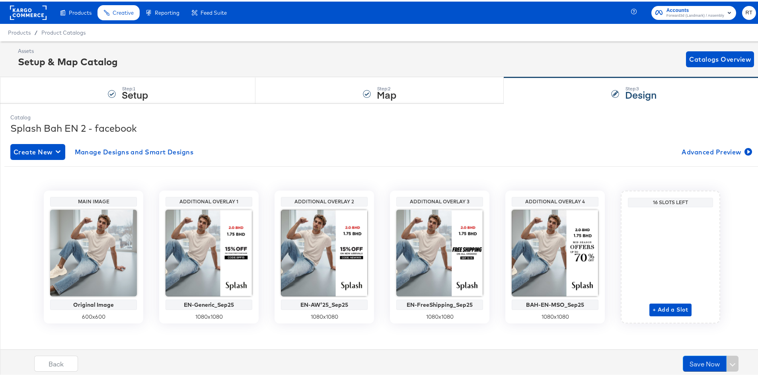
drag, startPoint x: 88, startPoint y: 36, endPoint x: 155, endPoint y: 41, distance: 67.0
click at [0, 0] on div "Product Catalogs" at bounding box center [0, 0] width 0 height 0
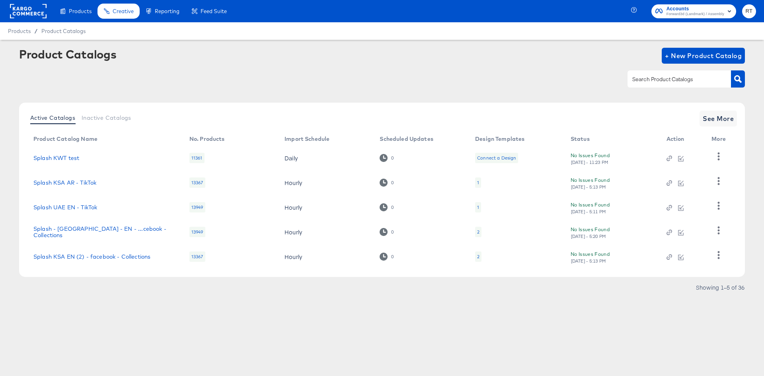
click at [647, 84] on div at bounding box center [679, 78] width 103 height 17
type input "bh"
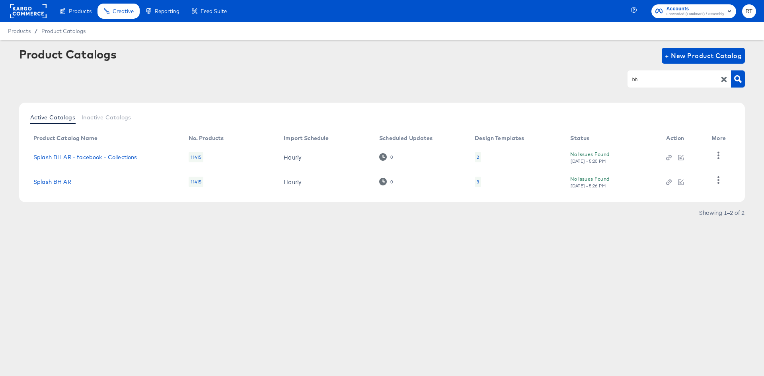
click at [66, 186] on td "Splash BH AR" at bounding box center [104, 182] width 155 height 25
click at [66, 185] on td "Splash BH AR" at bounding box center [104, 182] width 155 height 25
click at [66, 182] on link "Splash BH AR" at bounding box center [52, 182] width 38 height 6
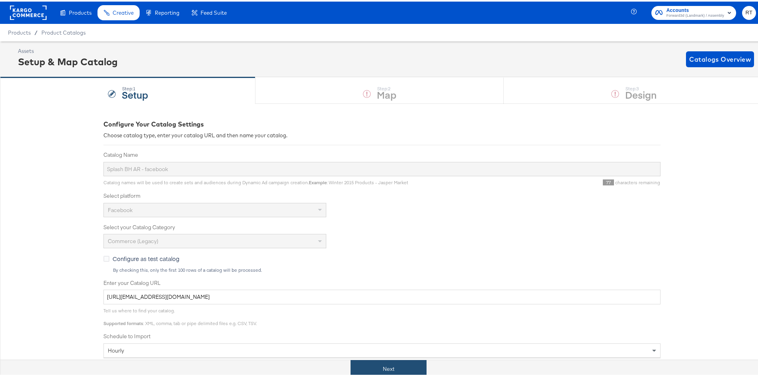
click at [365, 374] on button "Next" at bounding box center [389, 368] width 76 height 18
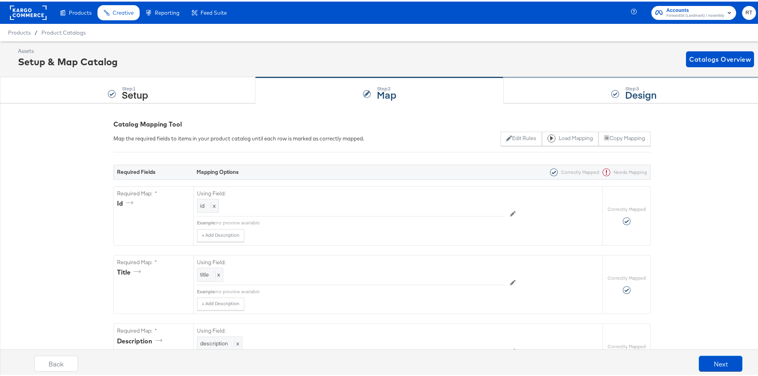
click at [565, 80] on div "Step: 3 Design" at bounding box center [634, 89] width 260 height 26
